Goal: Transaction & Acquisition: Book appointment/travel/reservation

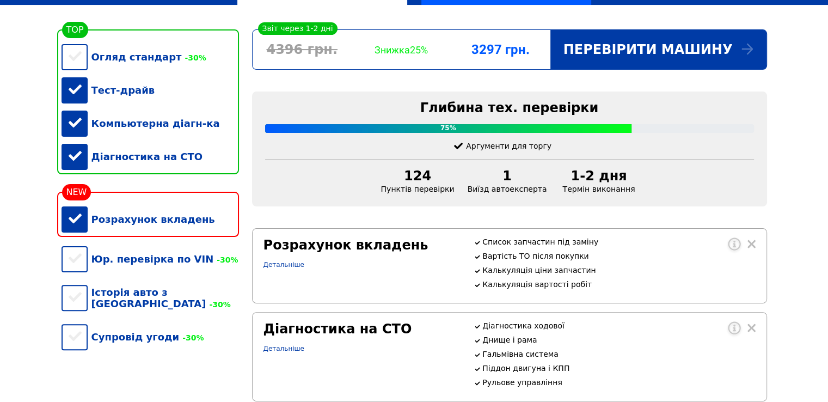
scroll to position [272, 0]
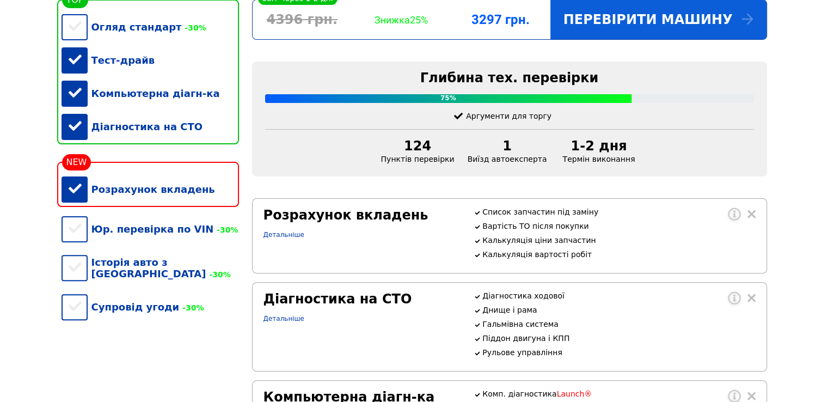
click at [699, 29] on div "Перевірити машину" at bounding box center [658, 19] width 216 height 39
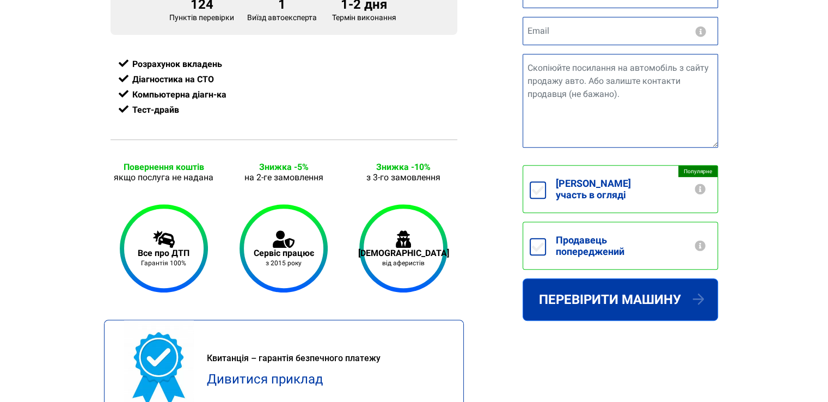
scroll to position [381, 0]
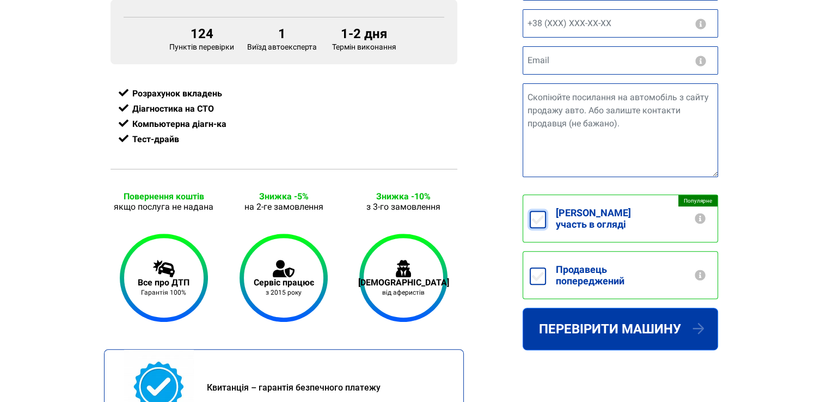
click at [537, 217] on input "[PERSON_NAME] участь в огляді +250грн" at bounding box center [538, 219] width 16 height 17
click at [536, 215] on input "[PERSON_NAME] участь в огляді +250грн" at bounding box center [538, 219] width 16 height 17
checkbox input "false"
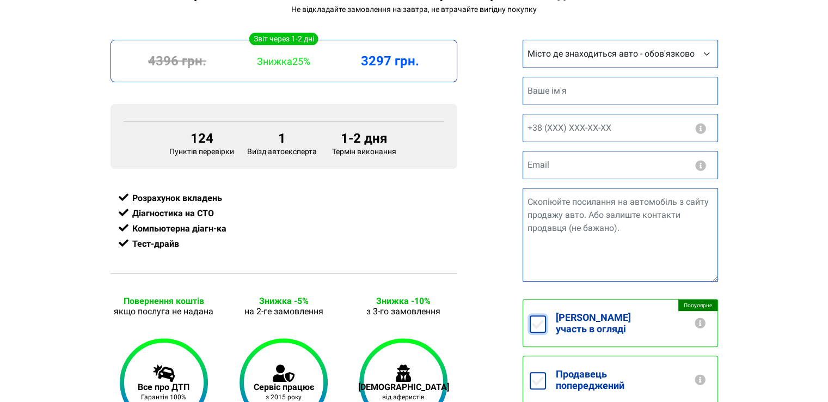
scroll to position [218, 0]
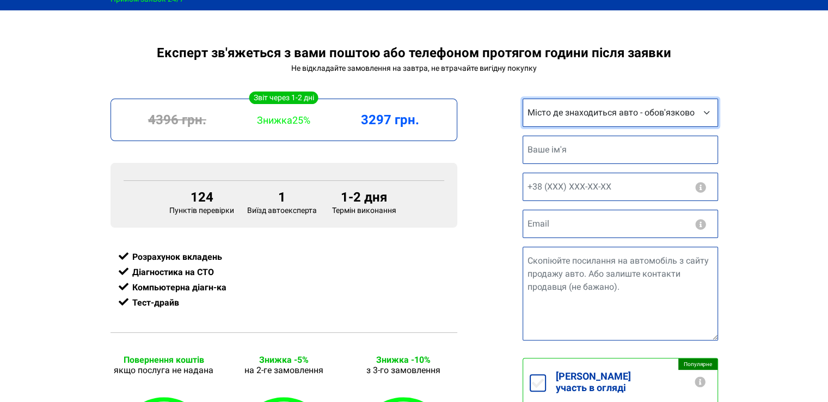
click at [561, 112] on select "Місто де знаходиться авто - обов'язково Інше місто [GEOGRAPHIC_DATA] [GEOGRAPHI…" at bounding box center [620, 113] width 195 height 28
select select "Інше місто"
click at [523, 101] on select "Місто де знаходиться авто - обов'язково Інше місто [GEOGRAPHIC_DATA] [GEOGRAPHI…" at bounding box center [620, 113] width 195 height 28
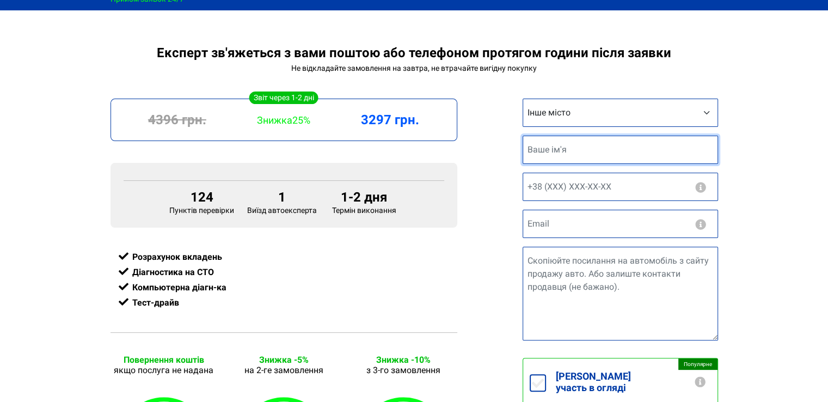
click at [573, 150] on input "text" at bounding box center [620, 150] width 195 height 28
type input "[PERSON_NAME]"
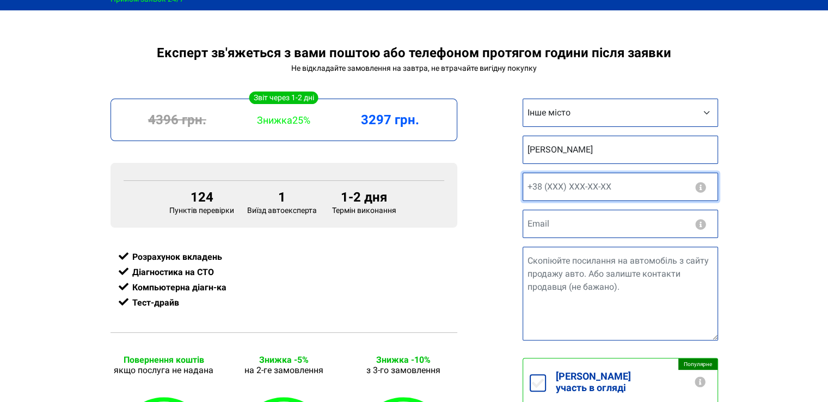
click at [560, 188] on input "text" at bounding box center [620, 187] width 195 height 28
click at [546, 191] on input "+38 (___) ___ __ __" at bounding box center [620, 187] width 195 height 28
type input "[PHONE_NUMBER]"
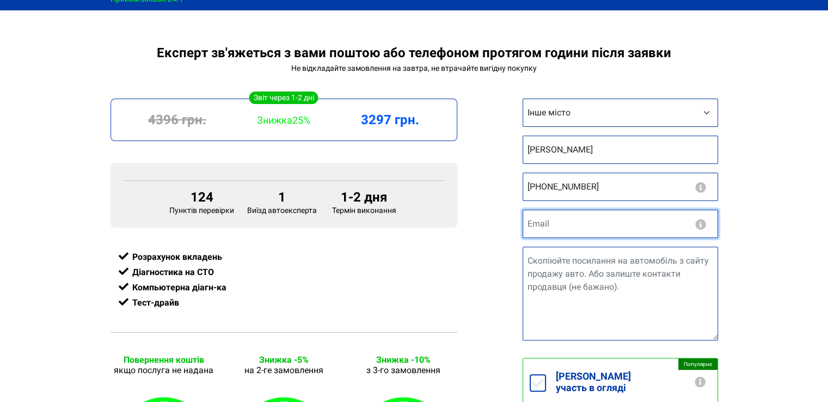
click at [527, 226] on input "email" at bounding box center [620, 224] width 195 height 28
type input "[EMAIL_ADDRESS][DOMAIN_NAME]"
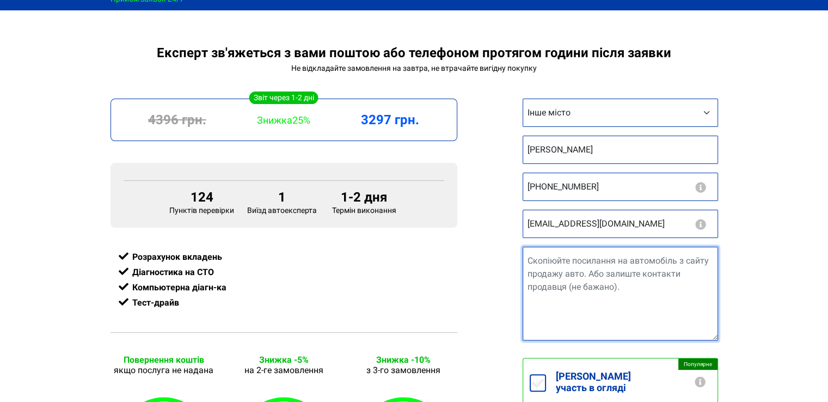
click at [543, 270] on textarea "Посилання на авто" at bounding box center [620, 294] width 195 height 94
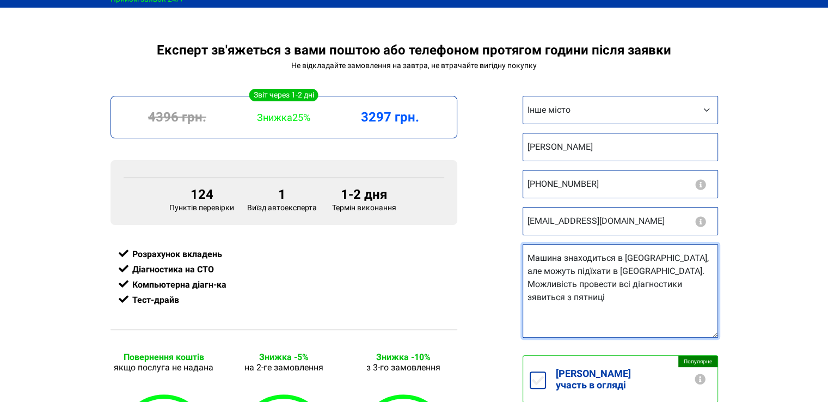
click at [579, 287] on textarea "Машина знаходиться в [GEOGRAPHIC_DATA], але можуть підїхати в [GEOGRAPHIC_DATA]…" at bounding box center [620, 291] width 195 height 94
click at [627, 287] on textarea "Машина знаходиться в [GEOGRAPHIC_DATA], але можуть підїхати в [GEOGRAPHIC_DATA]…" at bounding box center [620, 291] width 195 height 94
click at [538, 270] on textarea "Машина знаходиться в [GEOGRAPHIC_DATA], але можуть підїхати в [GEOGRAPHIC_DATA]…" at bounding box center [620, 291] width 195 height 94
click at [668, 286] on textarea "Машина знаходиться в [GEOGRAPHIC_DATA], але можуть під'їхати в [GEOGRAPHIC_DATA…" at bounding box center [620, 291] width 195 height 94
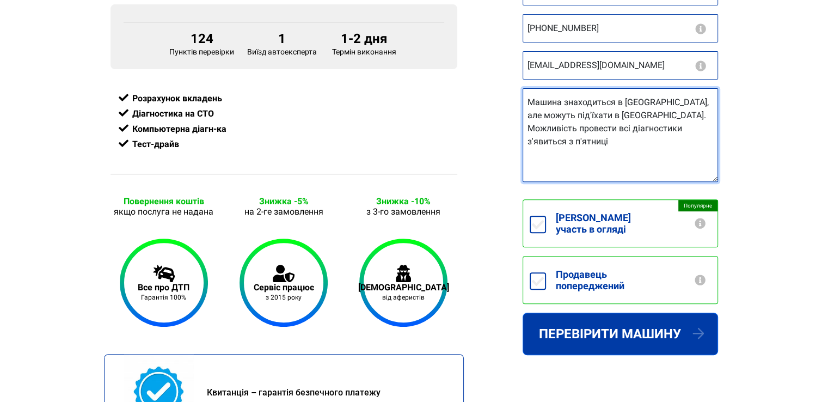
scroll to position [381, 0]
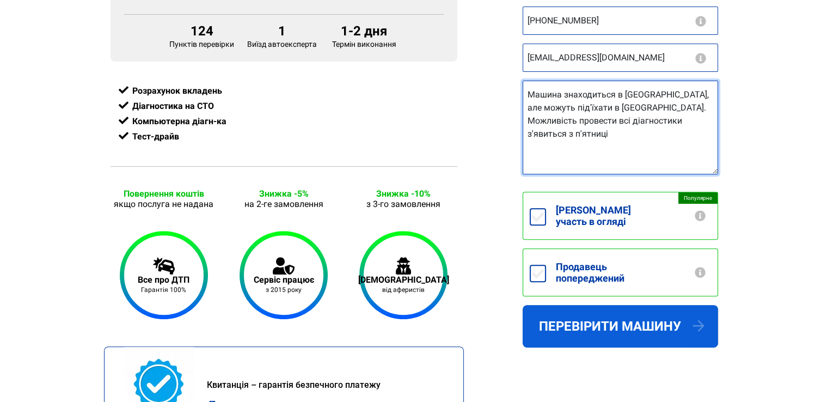
type textarea "Машина знаходиться в [GEOGRAPHIC_DATA], але можуть під'їхати в [GEOGRAPHIC_DATA…"
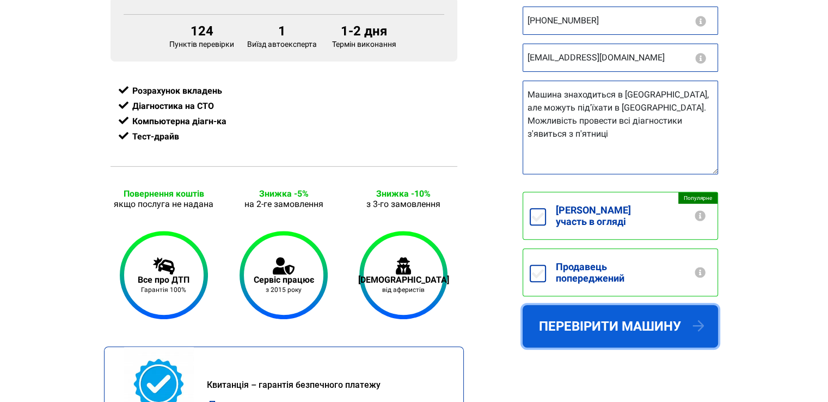
click at [632, 317] on button "Перевірити машину" at bounding box center [620, 326] width 195 height 42
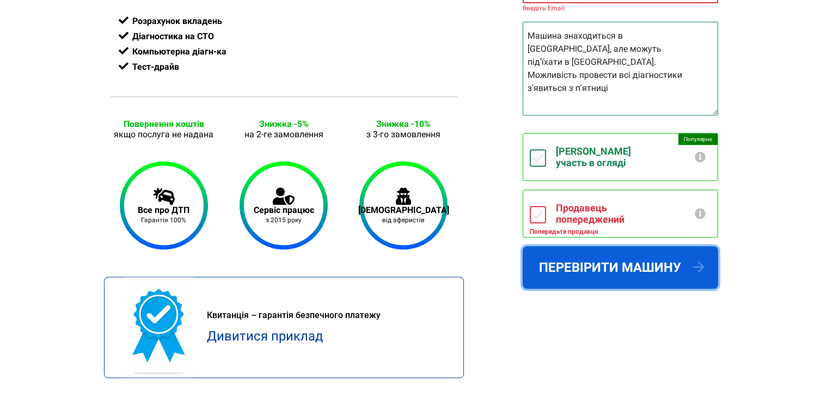
scroll to position [451, 0]
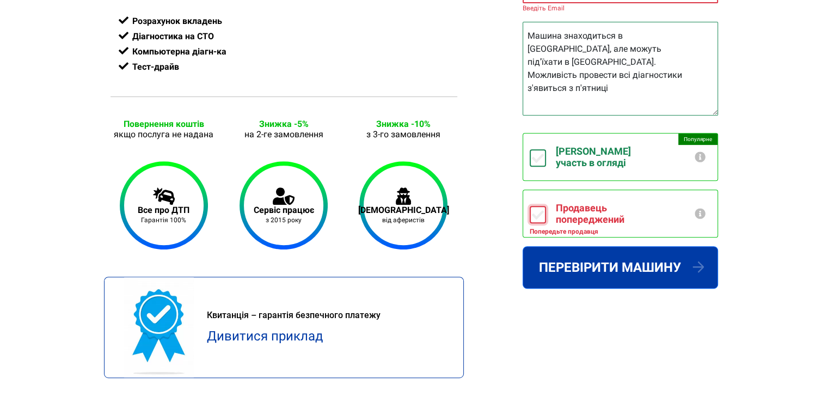
click at [540, 206] on input "Продавець попереджений" at bounding box center [538, 214] width 16 height 17
checkbox input "true"
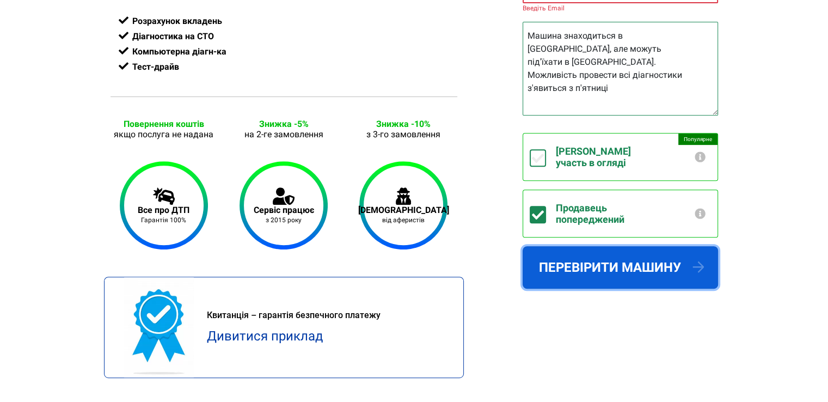
click at [603, 246] on button "Перевірити машину" at bounding box center [620, 267] width 195 height 42
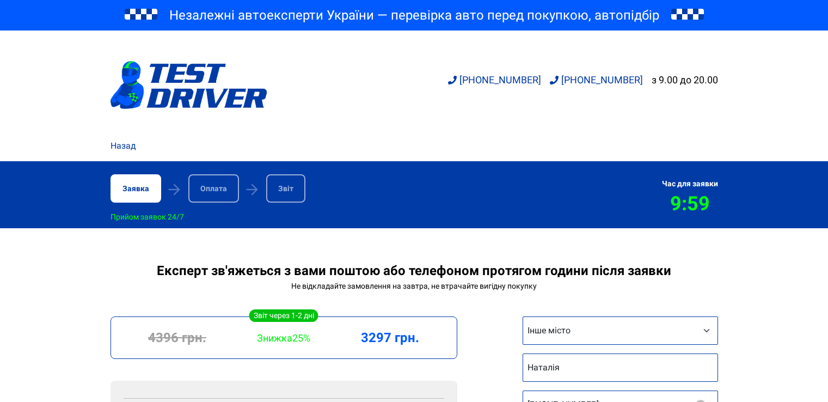
select select "Інше місто"
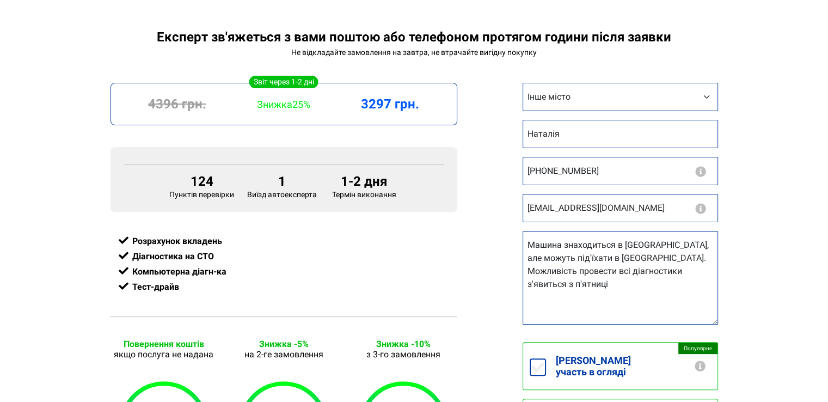
scroll to position [233, 0]
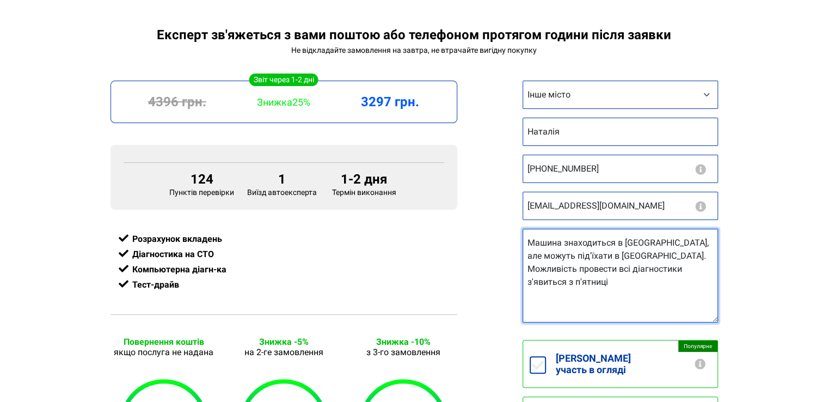
click at [669, 267] on textarea "Машина знаходиться в [GEOGRAPHIC_DATA], але можуть під'їхати в [GEOGRAPHIC_DATA…" at bounding box center [620, 276] width 195 height 94
click at [582, 275] on textarea "Машина знаходиться в [GEOGRAPHIC_DATA], але можуть під'їхати в [GEOGRAPHIC_DATA…" at bounding box center [620, 276] width 195 height 94
click at [662, 269] on textarea "Машина знаходиться в [GEOGRAPHIC_DATA], але можуть під'їхати в [GEOGRAPHIC_DATA…" at bounding box center [620, 276] width 195 height 94
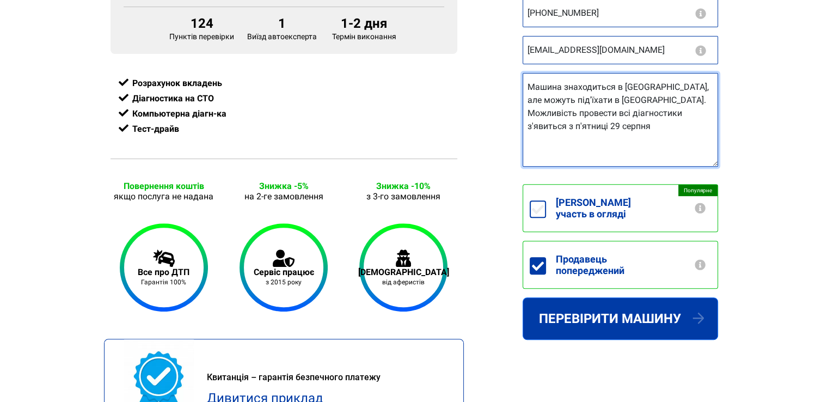
scroll to position [451, 0]
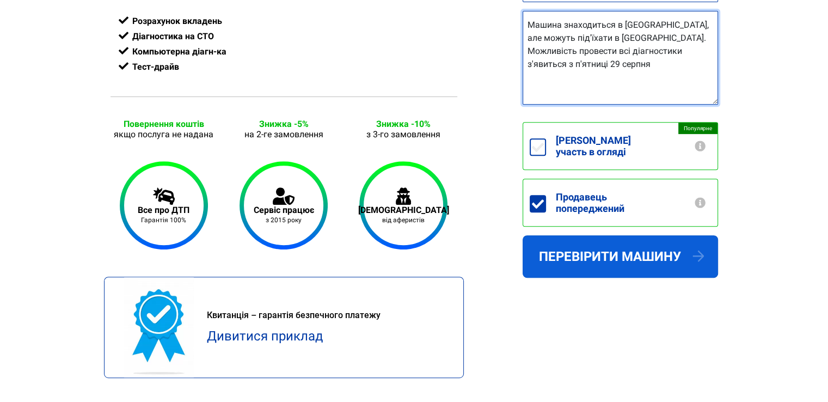
type textarea "Машина знаходиться в Ірпені, але можуть під'їхати в Київ. Можливість провести в…"
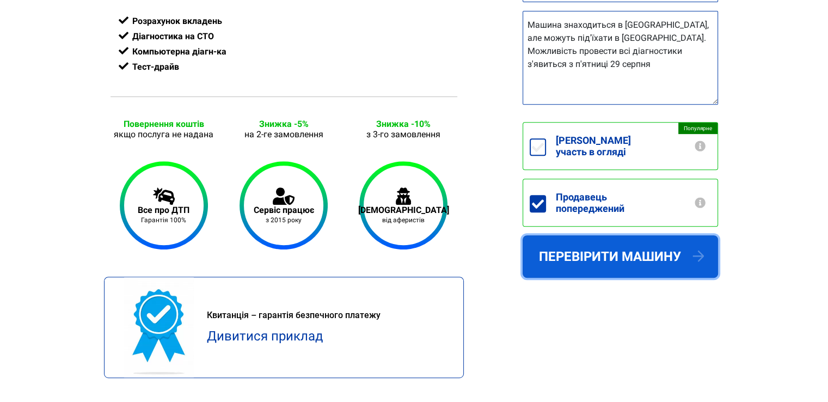
click at [632, 254] on button "Перевірити машину" at bounding box center [620, 256] width 195 height 42
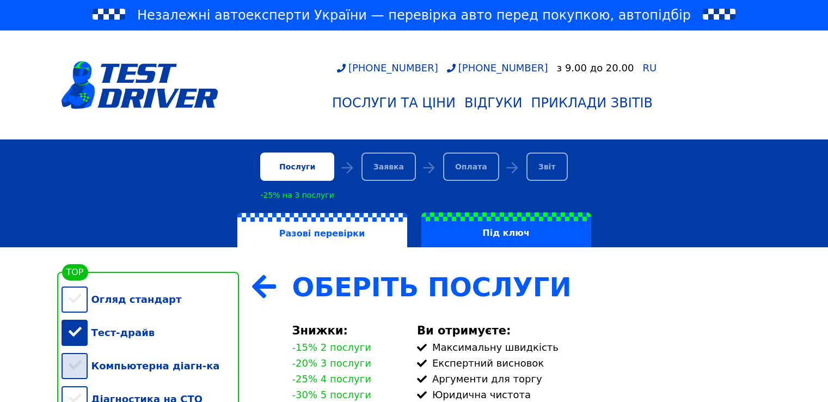
scroll to position [163, 0]
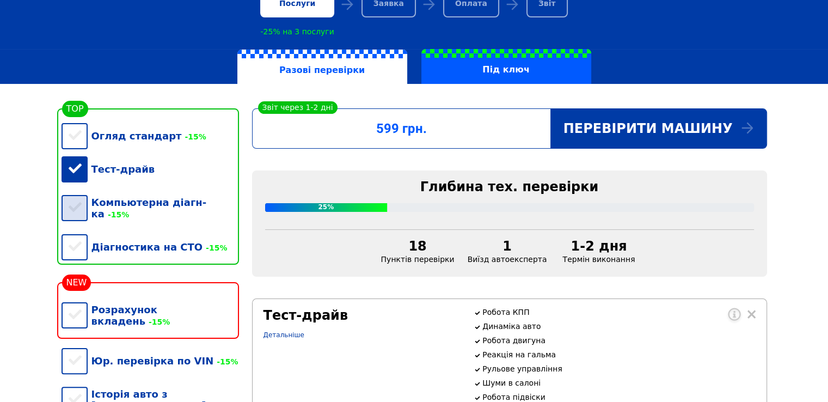
click at [74, 210] on div "Компьютерна діагн-ка -15%" at bounding box center [151, 208] width 178 height 45
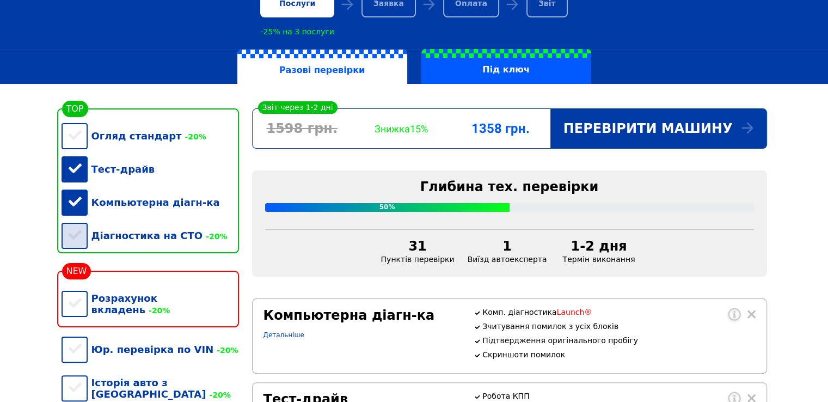
click at [74, 247] on div "Діагностика на СТО -20%" at bounding box center [151, 235] width 178 height 33
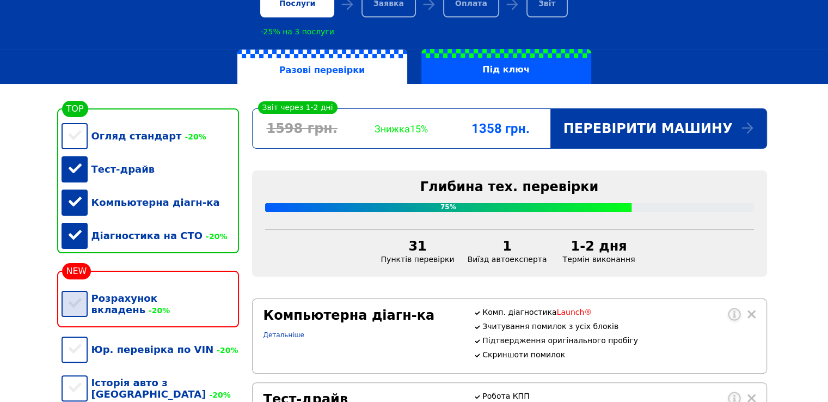
click at [82, 313] on div "Розрахунок вкладень -20%" at bounding box center [151, 304] width 178 height 45
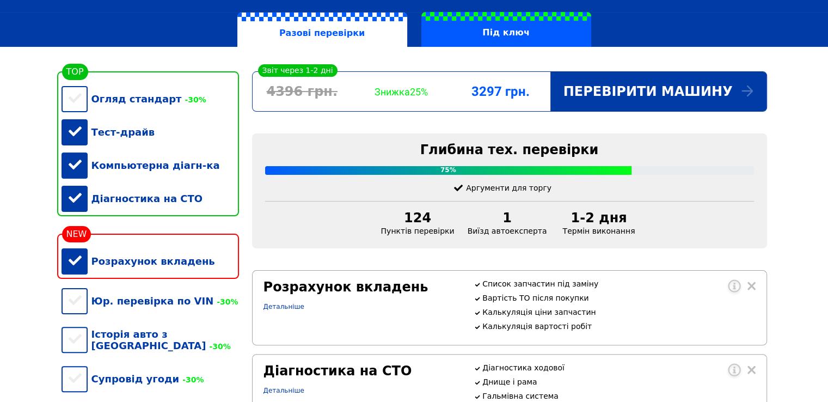
scroll to position [54, 0]
